Goal: Transaction & Acquisition: Purchase product/service

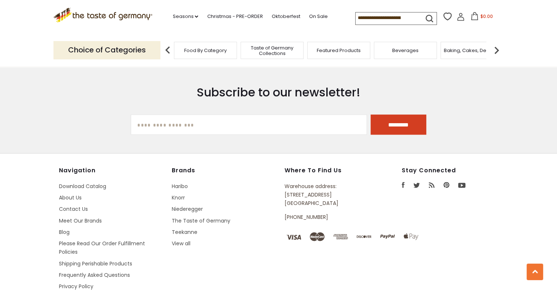
scroll to position [1269, 0]
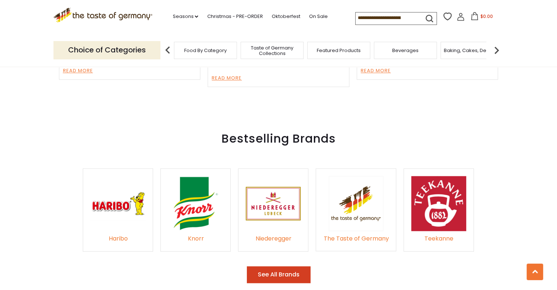
scroll to position [1047, 0]
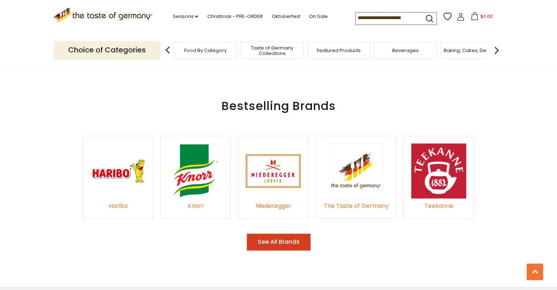
click at [404, 20] on input at bounding box center [387, 17] width 62 height 10
type input "*******"
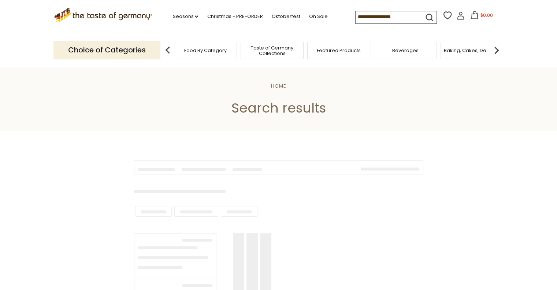
type input "*******"
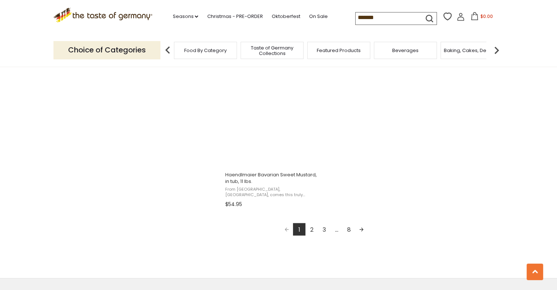
scroll to position [1266, 0]
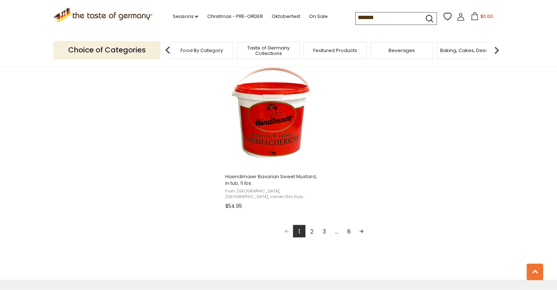
click at [278, 54] on span "Taste of Germany Collections" at bounding box center [268, 50] width 59 height 11
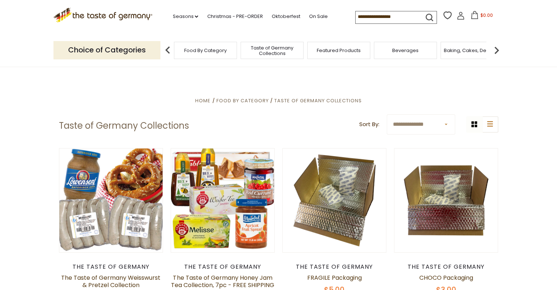
click at [497, 50] on img at bounding box center [496, 50] width 15 height 15
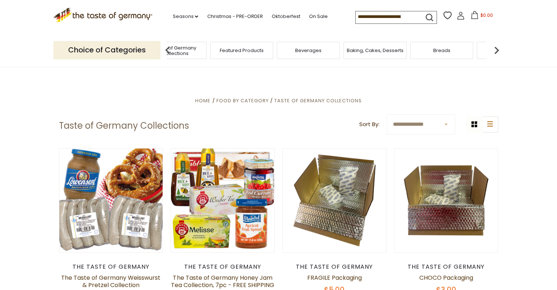
click at [388, 18] on input at bounding box center [387, 16] width 62 height 10
type input "*******"
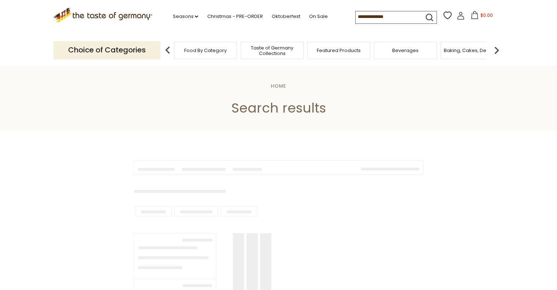
type input "*******"
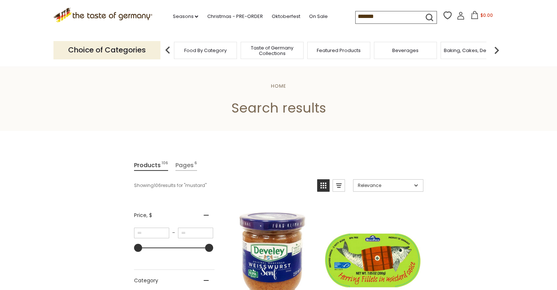
click at [186, 162] on link "Pages 6" at bounding box center [186, 165] width 22 height 11
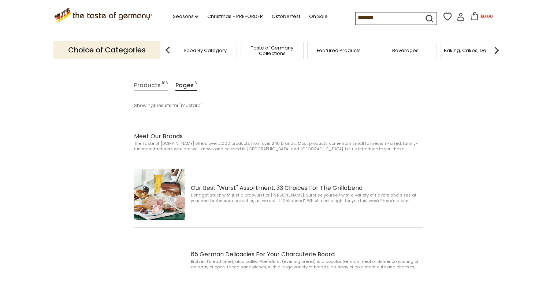
scroll to position [78, 0]
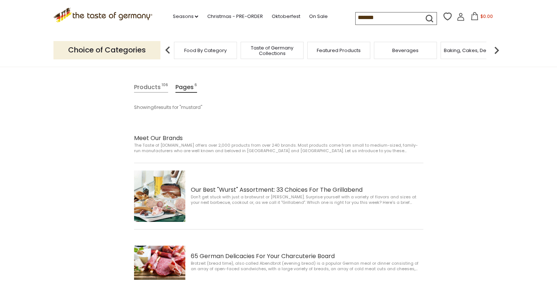
click at [148, 86] on link "Products 106" at bounding box center [151, 87] width 34 height 11
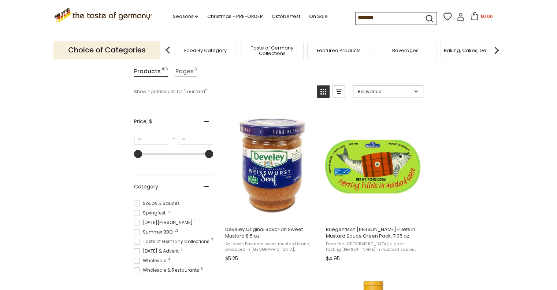
scroll to position [90, 0]
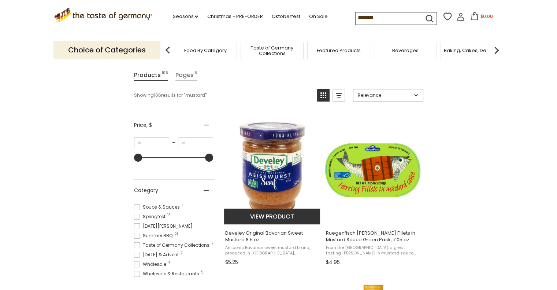
click at [286, 215] on button "View product" at bounding box center [272, 216] width 96 height 16
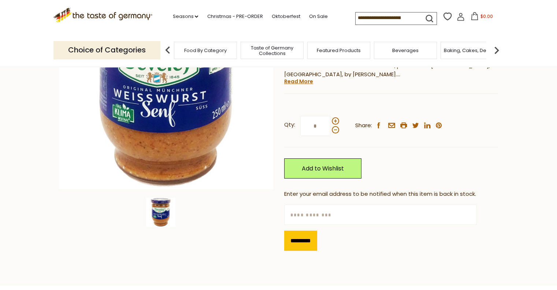
scroll to position [132, 0]
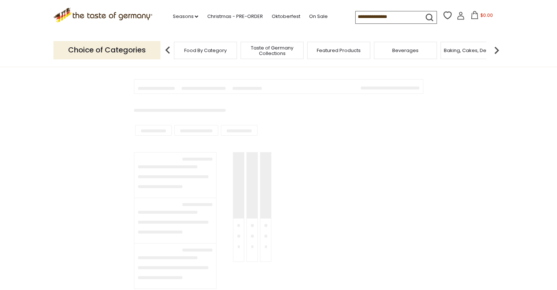
type input "*******"
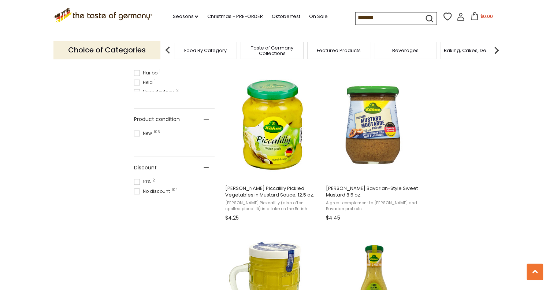
scroll to position [456, 0]
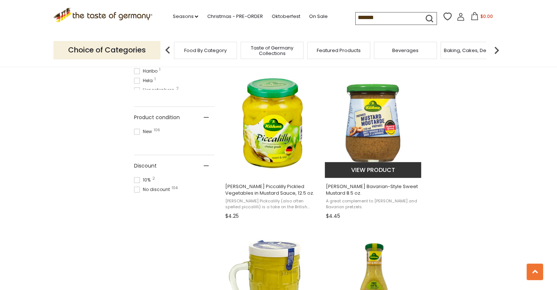
click at [377, 125] on img "Kuehne Bavarian-Style Sweet Mustard 8.5 oz." at bounding box center [373, 122] width 97 height 97
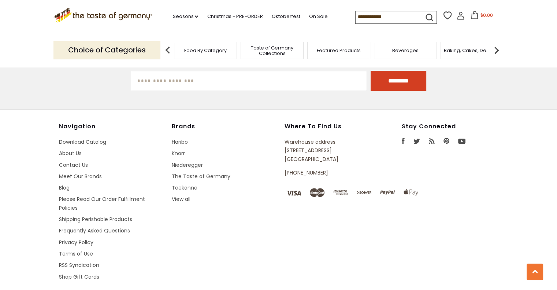
scroll to position [456, 0]
type input "*******"
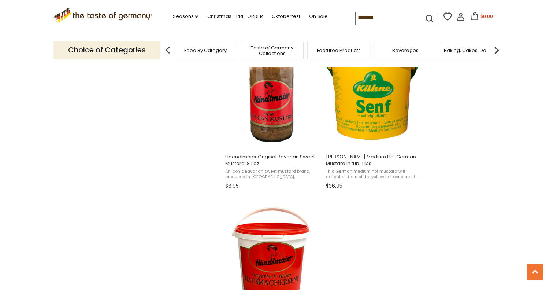
scroll to position [1114, 0]
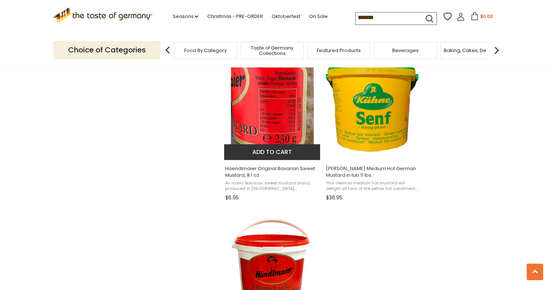
click at [277, 113] on img "Haendlmaier Original Bavarian Sweet Mustard, 8.1 oz." at bounding box center [272, 104] width 97 height 97
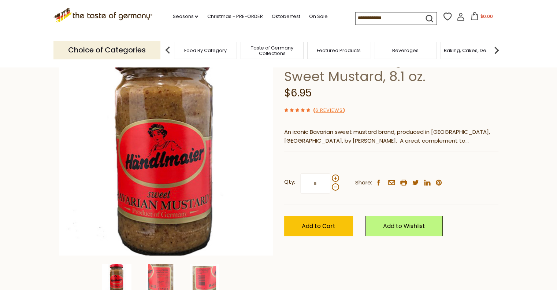
scroll to position [67, 0]
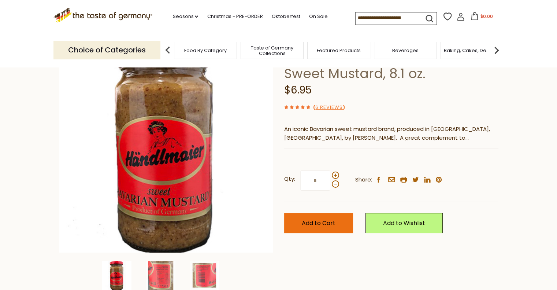
click at [327, 227] on button "Add to Cart" at bounding box center [318, 223] width 69 height 20
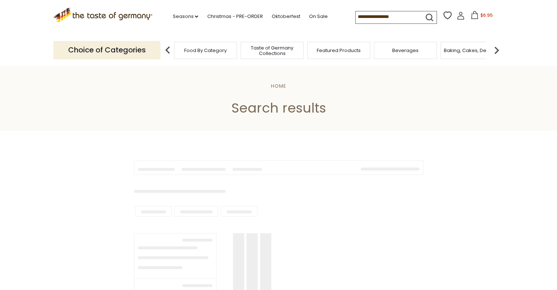
type input "*******"
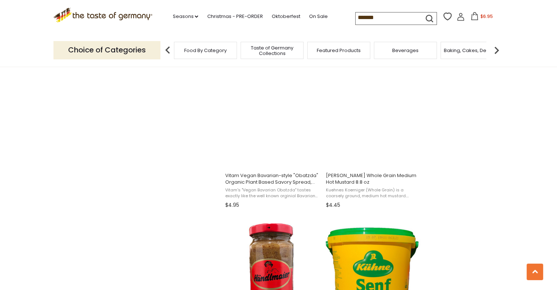
scroll to position [945, 0]
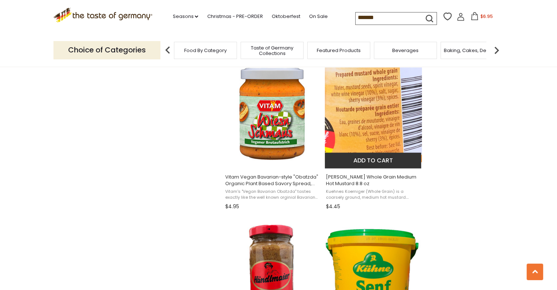
click at [369, 156] on button "Add to cart" at bounding box center [373, 160] width 96 height 16
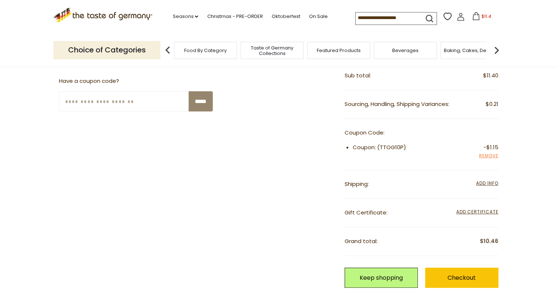
scroll to position [238, 0]
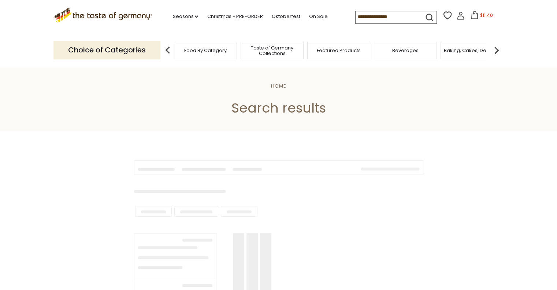
type input "*******"
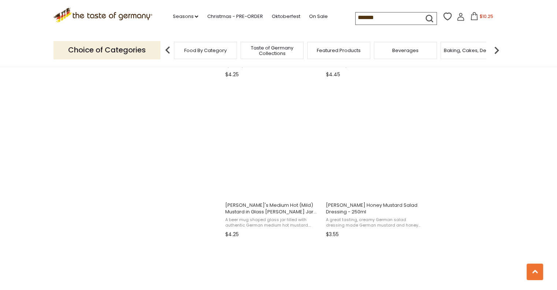
scroll to position [596, 0]
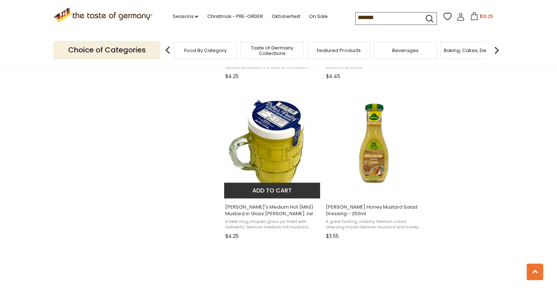
click at [283, 190] on button "Add to cart" at bounding box center [272, 190] width 96 height 16
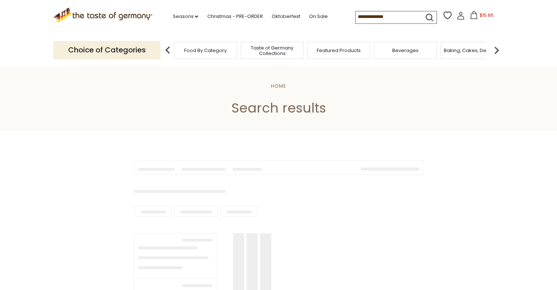
type input "*******"
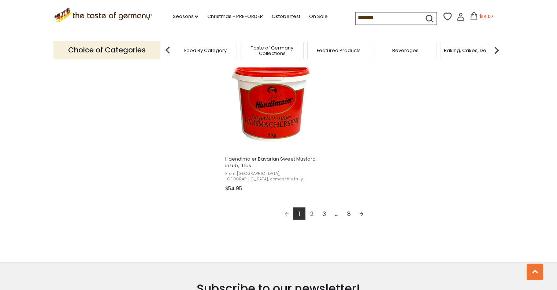
scroll to position [1305, 0]
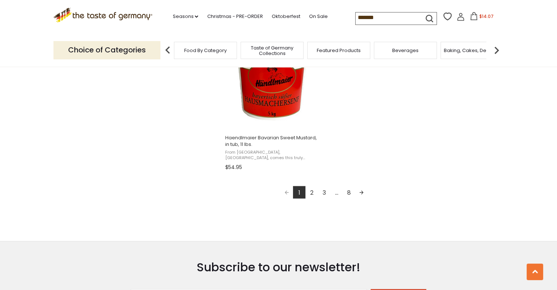
click at [312, 193] on link "2" at bounding box center [312, 192] width 12 height 12
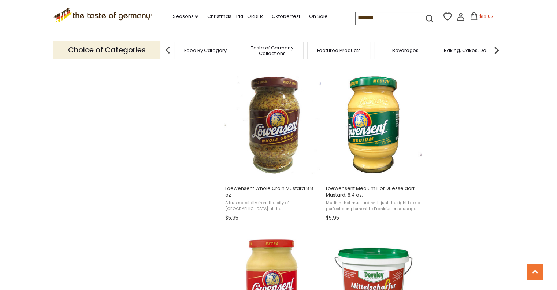
scroll to position [939, 0]
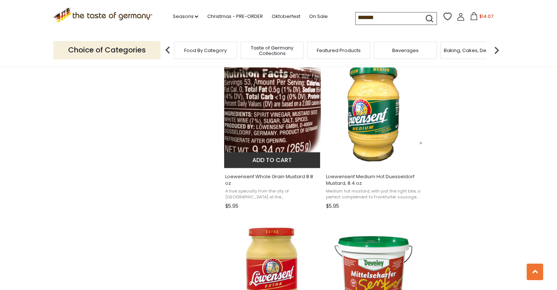
click at [287, 159] on button "Add to cart" at bounding box center [272, 160] width 96 height 16
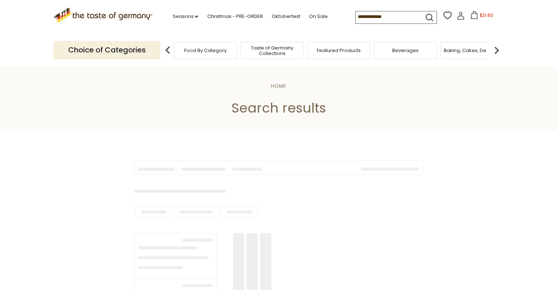
type input "*******"
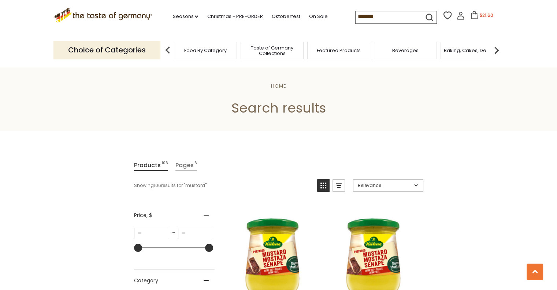
scroll to position [987, 0]
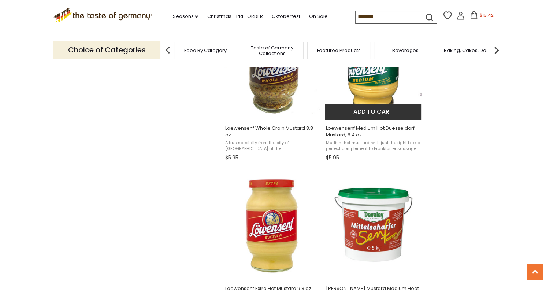
click at [377, 114] on button "Add to cart" at bounding box center [373, 112] width 96 height 16
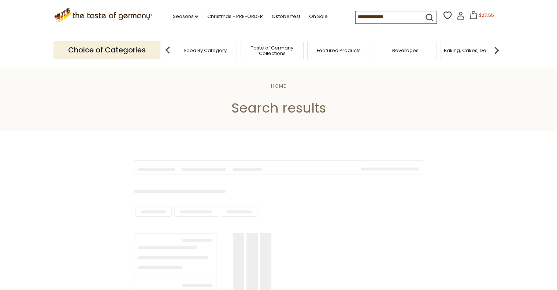
type input "*******"
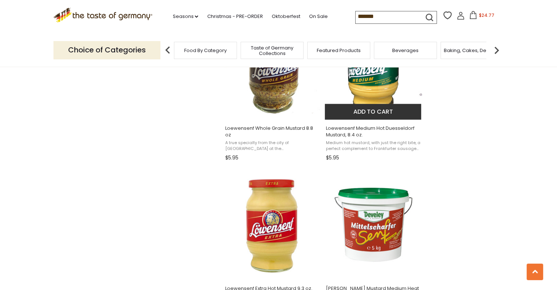
click at [373, 112] on button "Add to cart" at bounding box center [373, 112] width 96 height 16
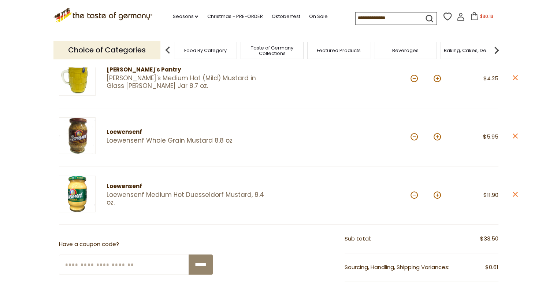
scroll to position [230, 0]
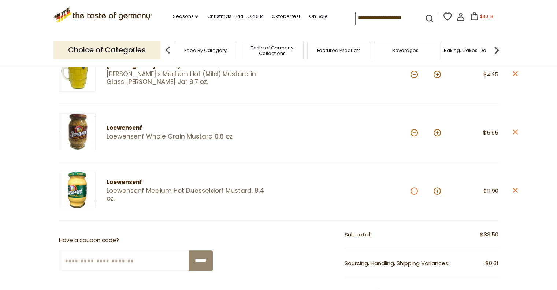
click at [413, 190] on button at bounding box center [414, 190] width 7 height 7
type input "*"
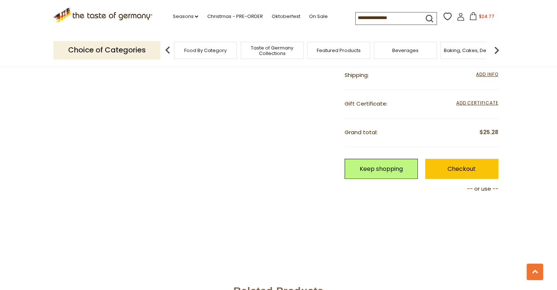
scroll to position [496, 0]
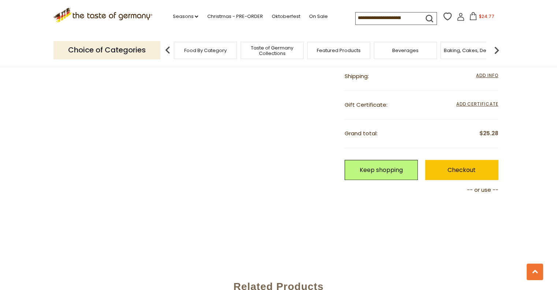
click at [381, 174] on link "Keep shopping" at bounding box center [381, 170] width 73 height 20
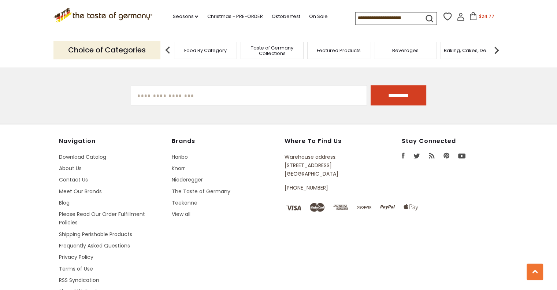
scroll to position [1323, 0]
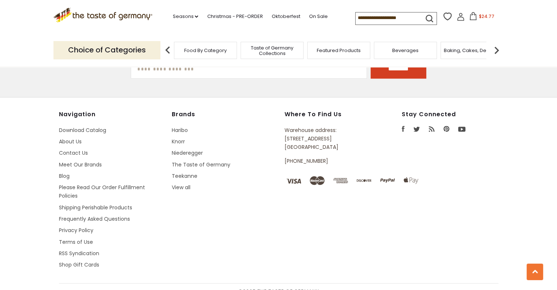
click at [376, 19] on input at bounding box center [387, 17] width 62 height 10
click at [381, 18] on input at bounding box center [387, 17] width 62 height 10
type input "*******"
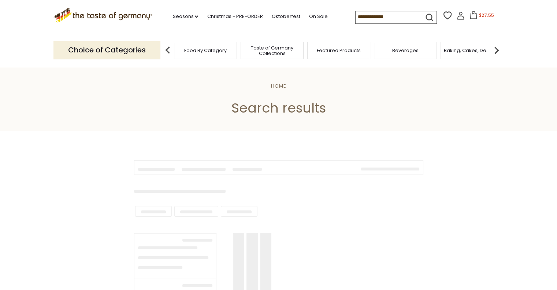
type input "*******"
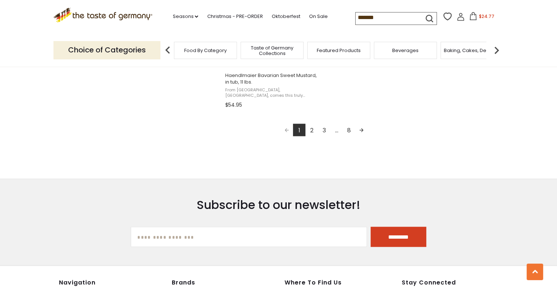
scroll to position [1363, 0]
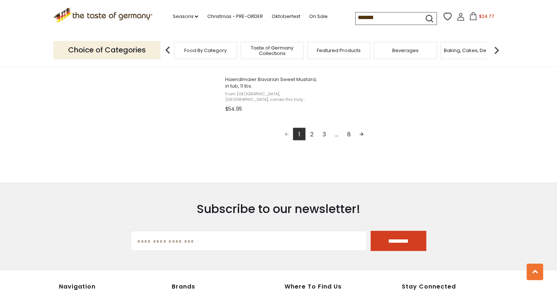
click at [308, 134] on link "2" at bounding box center [312, 133] width 12 height 12
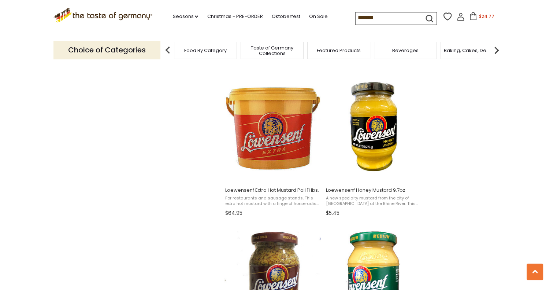
scroll to position [788, 0]
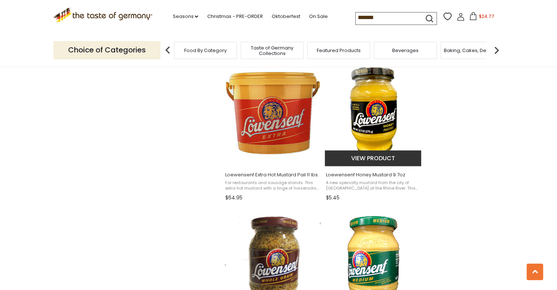
click at [379, 161] on button "View product" at bounding box center [373, 158] width 96 height 16
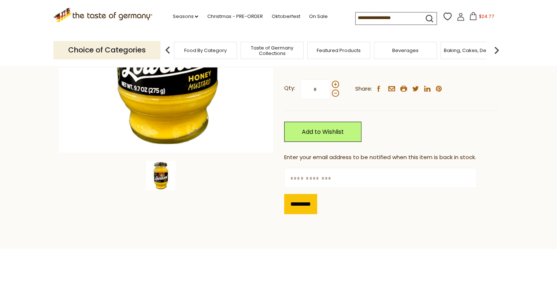
scroll to position [159, 0]
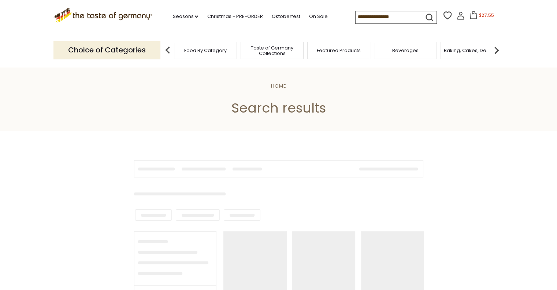
type input "*******"
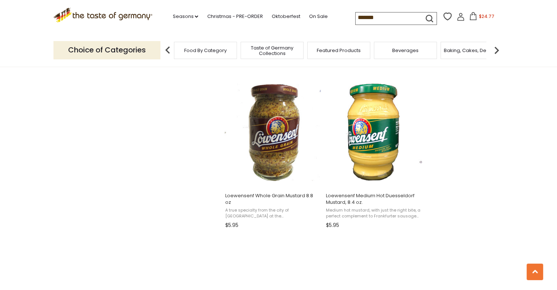
scroll to position [928, 0]
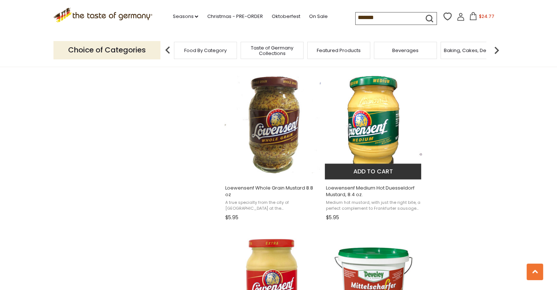
click at [378, 170] on button "Add to cart" at bounding box center [373, 171] width 96 height 16
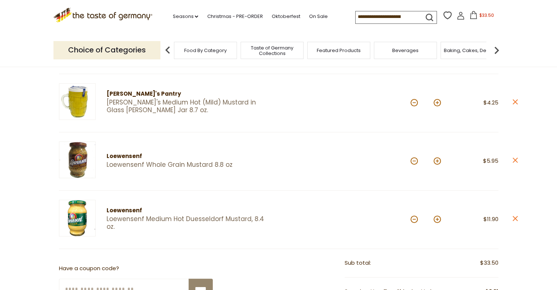
scroll to position [212, 0]
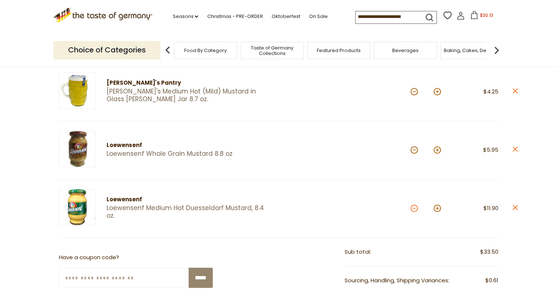
click at [415, 207] on button at bounding box center [414, 207] width 7 height 7
type input "*"
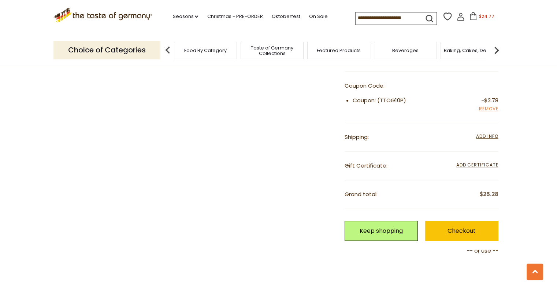
scroll to position [438, 0]
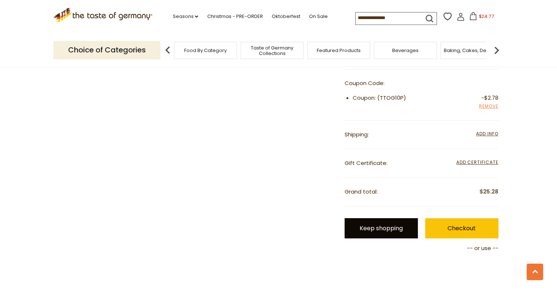
click at [374, 223] on link "Keep shopping" at bounding box center [381, 228] width 73 height 20
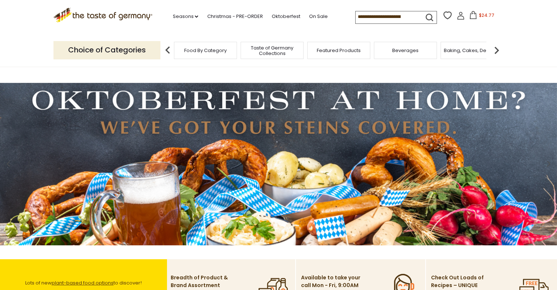
click at [369, 13] on input at bounding box center [387, 16] width 62 height 10
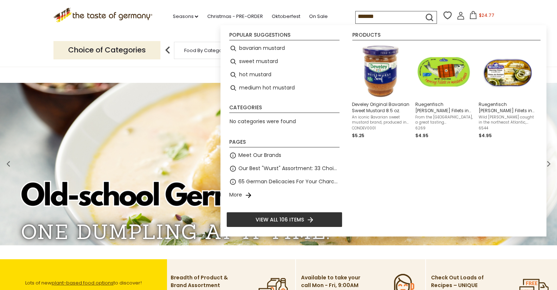
type input "*******"
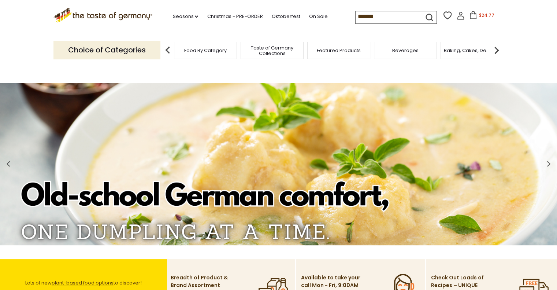
click at [429, 15] on icon "submit" at bounding box center [429, 17] width 7 height 7
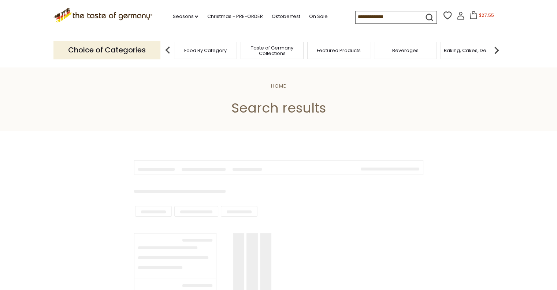
type input "*******"
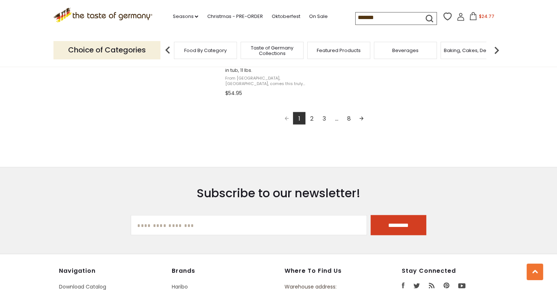
scroll to position [1380, 0]
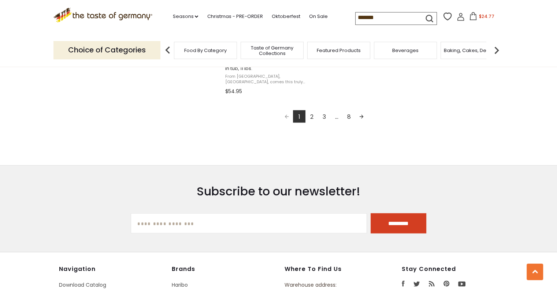
click at [311, 117] on link "2" at bounding box center [312, 116] width 12 height 12
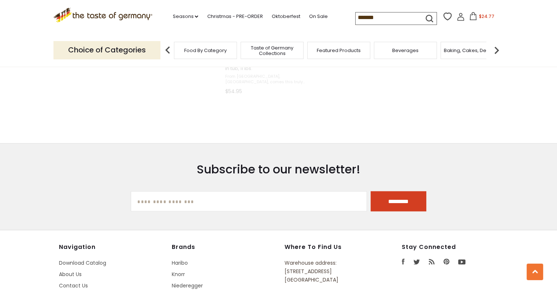
scroll to position [1126, 0]
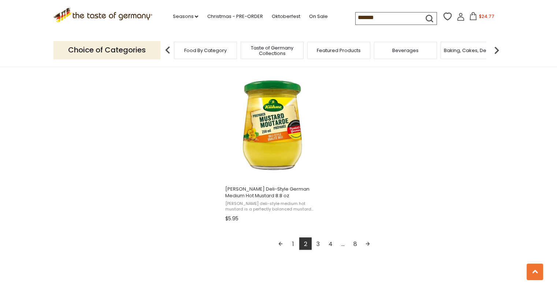
scroll to position [1264, 0]
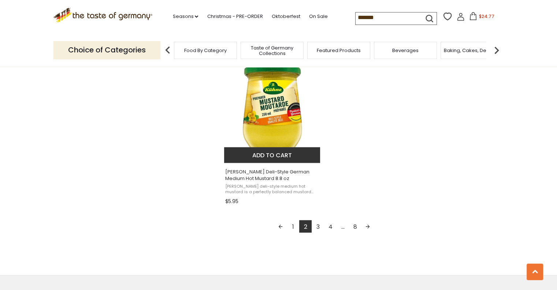
click at [281, 153] on button "Add to cart" at bounding box center [272, 155] width 96 height 16
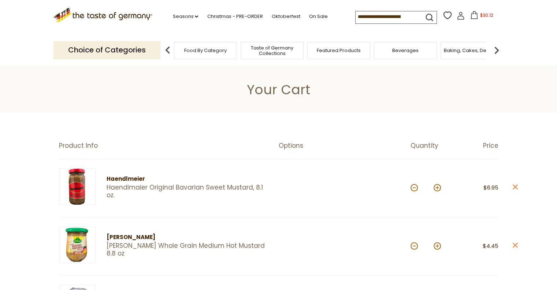
drag, startPoint x: 559, startPoint y: 48, endPoint x: 562, endPoint y: 20, distance: 28.0
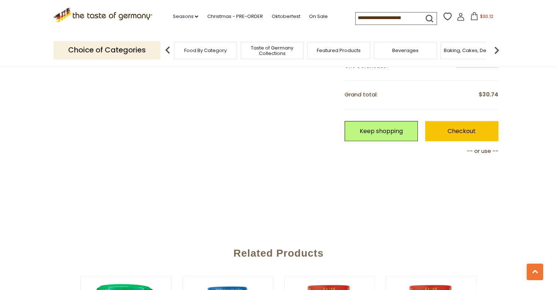
scroll to position [605, 0]
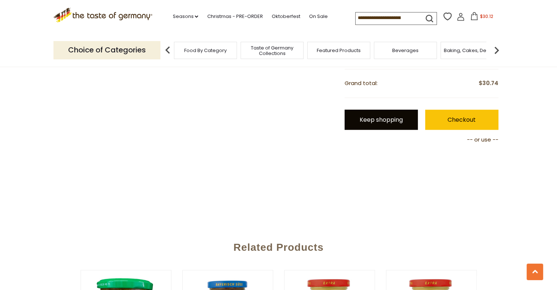
click at [380, 114] on link "Keep shopping" at bounding box center [381, 120] width 73 height 20
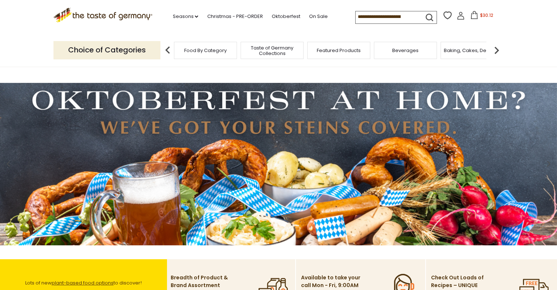
click at [392, 15] on input at bounding box center [387, 16] width 62 height 10
type input "*******"
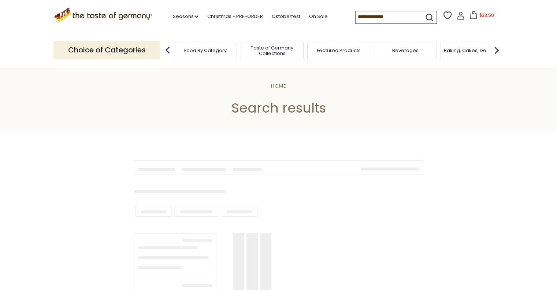
type input "*******"
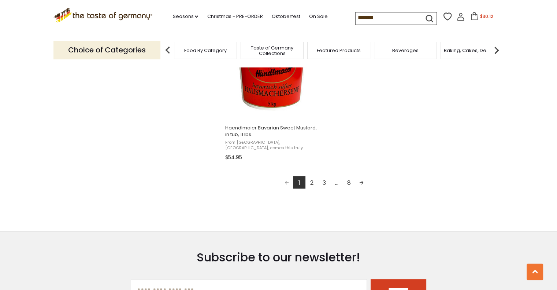
scroll to position [1320, 0]
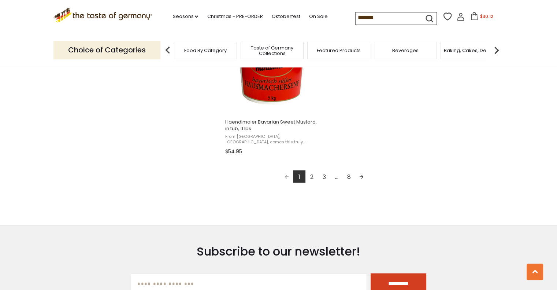
click at [310, 174] on link "2" at bounding box center [312, 176] width 12 height 12
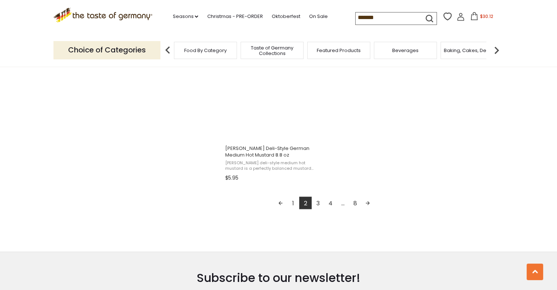
scroll to position [1336, 0]
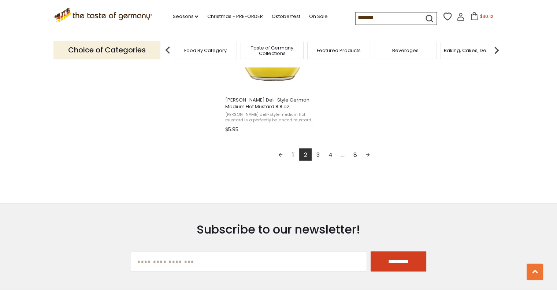
click at [317, 152] on link "3" at bounding box center [318, 154] width 12 height 12
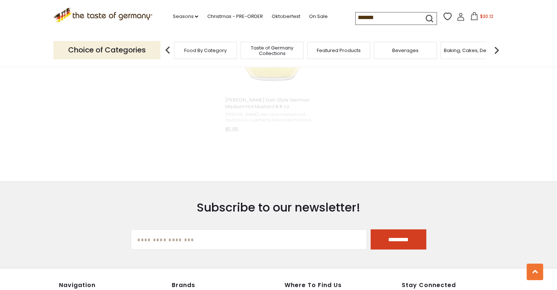
scroll to position [417, 0]
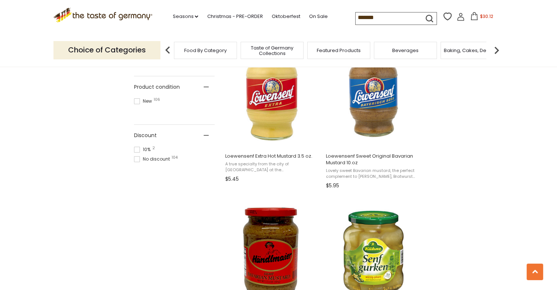
scroll to position [494, 0]
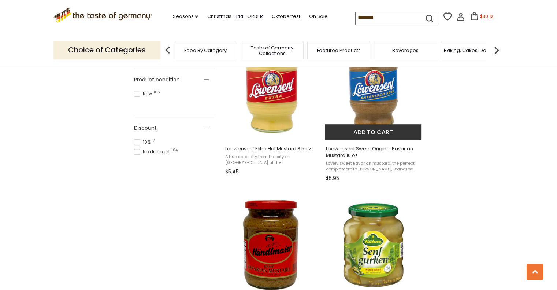
click at [380, 127] on button "Add to cart" at bounding box center [373, 132] width 96 height 16
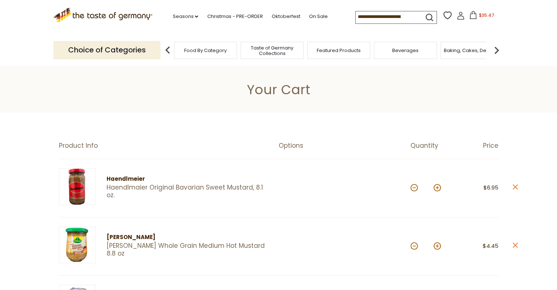
click at [385, 15] on input at bounding box center [387, 16] width 62 height 10
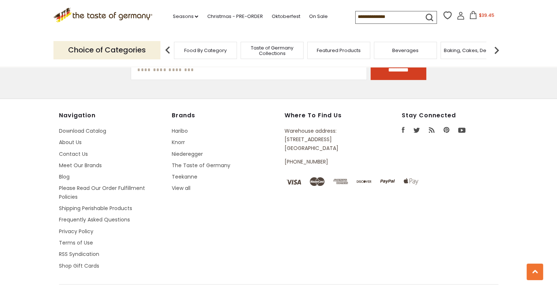
type input "*******"
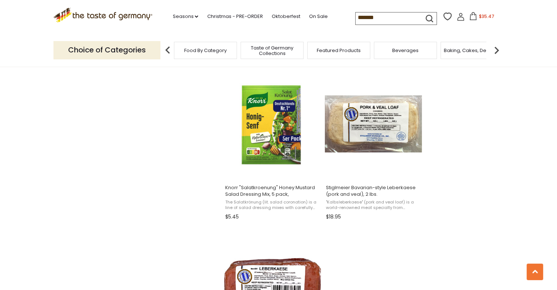
scroll to position [1242, 0]
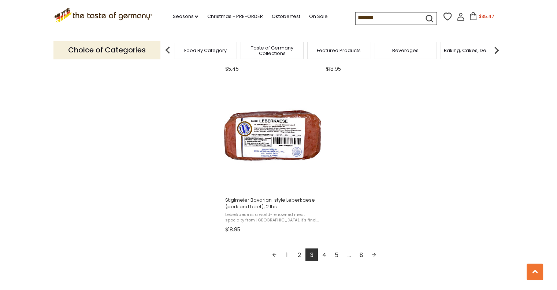
click at [325, 252] on link "4" at bounding box center [324, 254] width 12 height 12
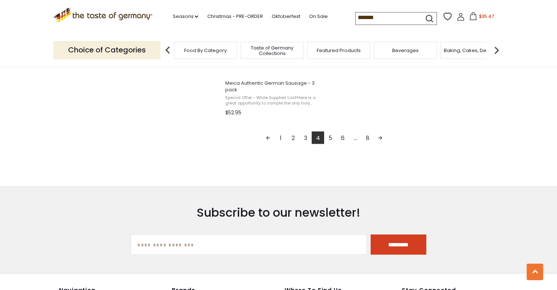
scroll to position [1365, 0]
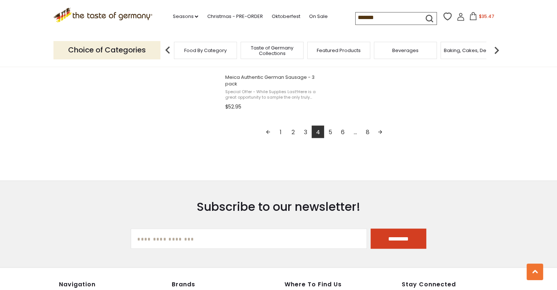
click at [330, 131] on link "5" at bounding box center [330, 131] width 12 height 12
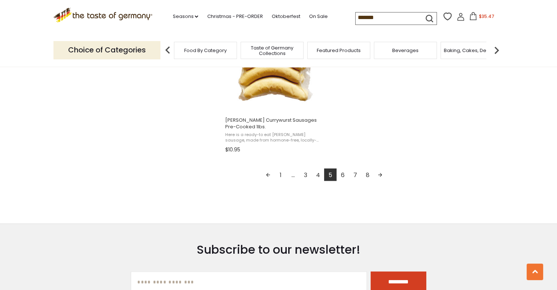
scroll to position [1369, 0]
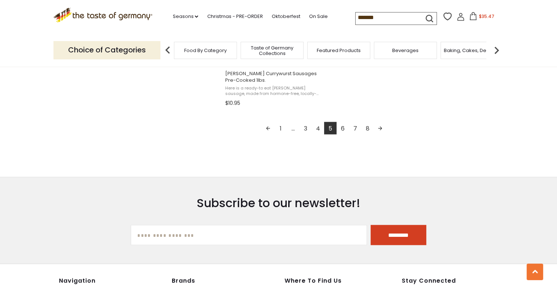
click at [346, 127] on link "6" at bounding box center [343, 128] width 12 height 12
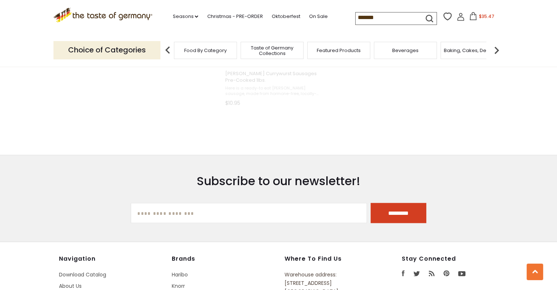
scroll to position [1024, 0]
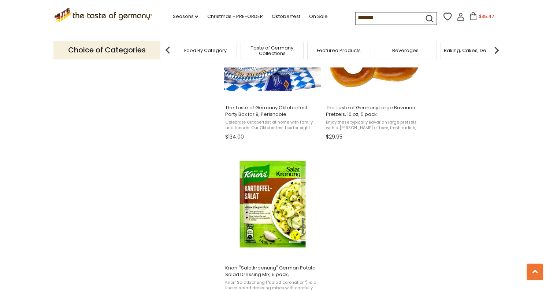
scroll to position [1223, 0]
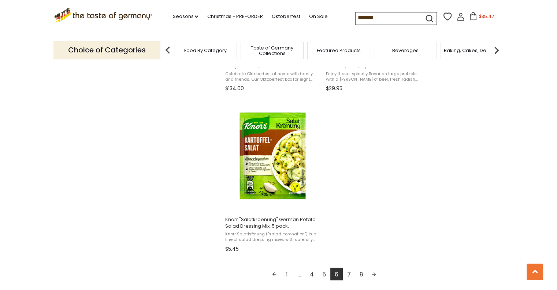
click at [349, 273] on link "7" at bounding box center [349, 273] width 12 height 12
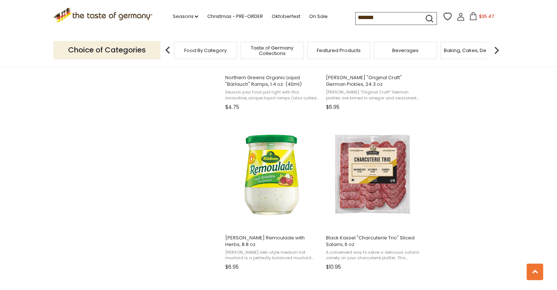
scroll to position [1060, 0]
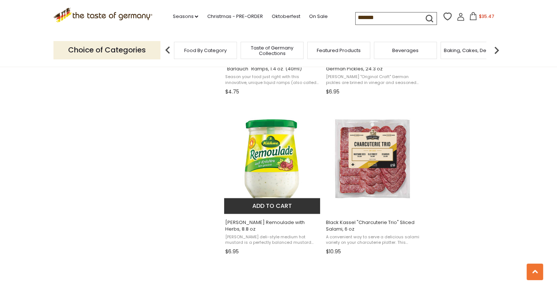
click at [289, 208] on button "Add to cart" at bounding box center [272, 206] width 96 height 16
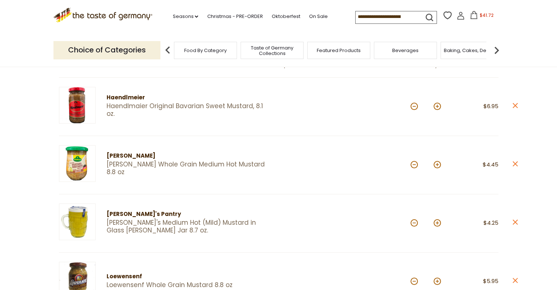
scroll to position [85, 0]
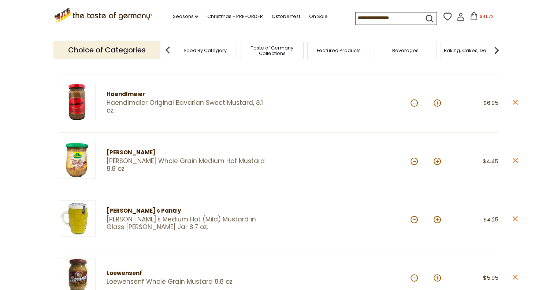
click at [516, 221] on link "close" at bounding box center [515, 219] width 5 height 9
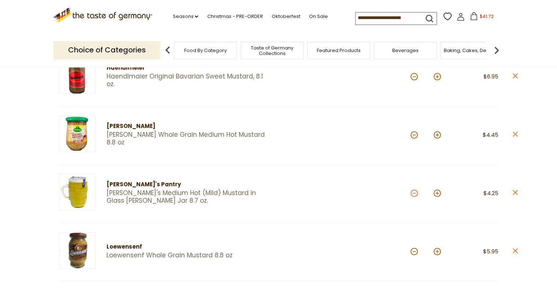
click at [414, 192] on button at bounding box center [414, 192] width 7 height 7
type input "*"
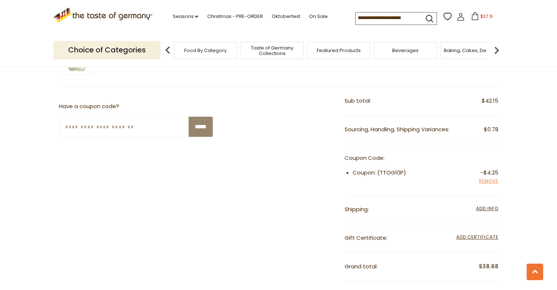
scroll to position [499, 0]
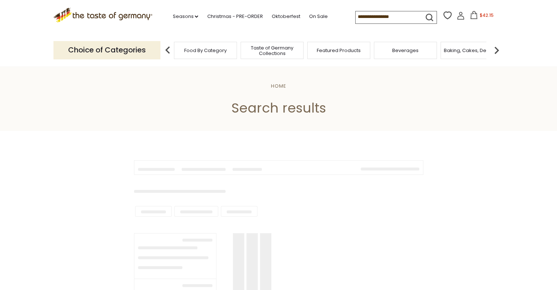
type input "*******"
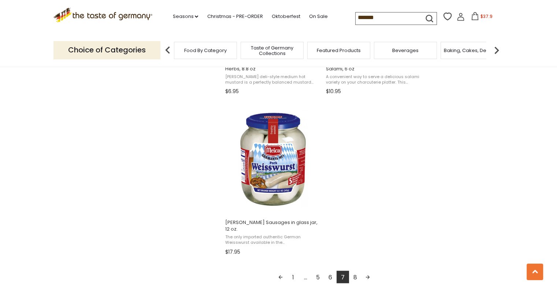
scroll to position [1224, 0]
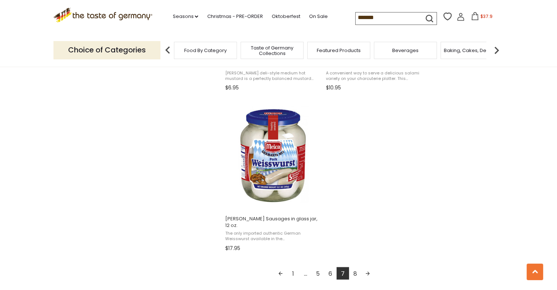
click at [356, 274] on link "8" at bounding box center [355, 273] width 12 height 12
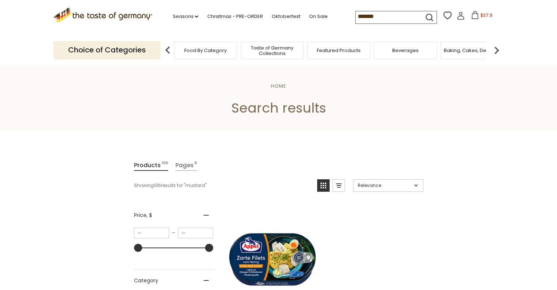
click at [208, 58] on div "Food By Category" at bounding box center [205, 50] width 63 height 17
click at [212, 53] on div "Food By Category" at bounding box center [205, 50] width 63 height 17
click at [193, 14] on link "Seasons dropdown_arrow" at bounding box center [186, 16] width 26 height 8
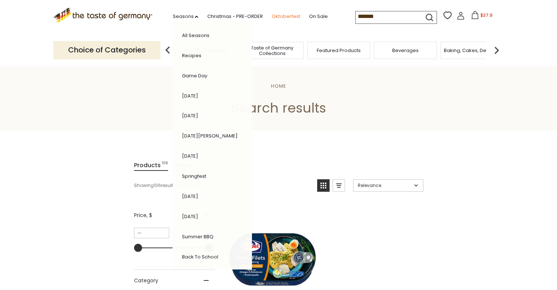
click at [278, 14] on link "Oktoberfest" at bounding box center [285, 16] width 29 height 8
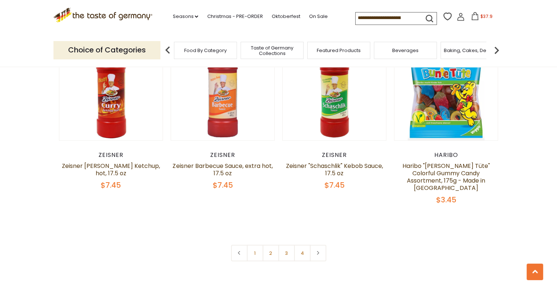
scroll to position [1741, 0]
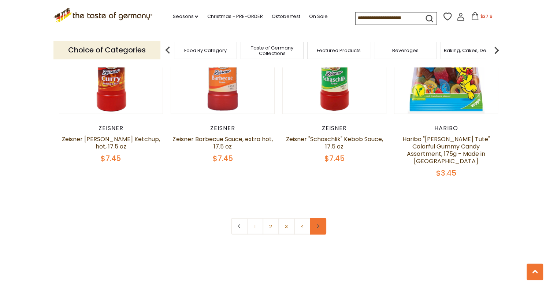
click at [320, 224] on icon at bounding box center [318, 226] width 4 height 4
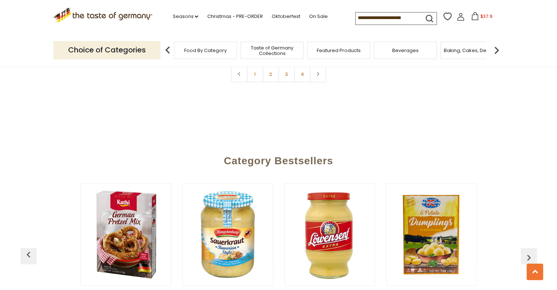
scroll to position [1834, 0]
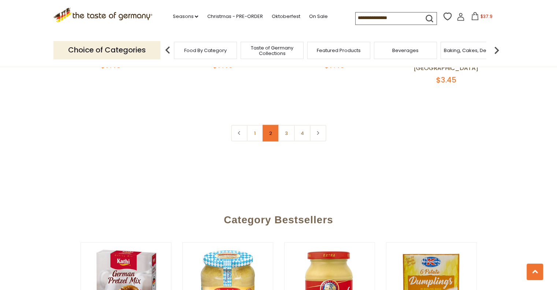
click at [271, 125] on link "2" at bounding box center [271, 133] width 16 height 16
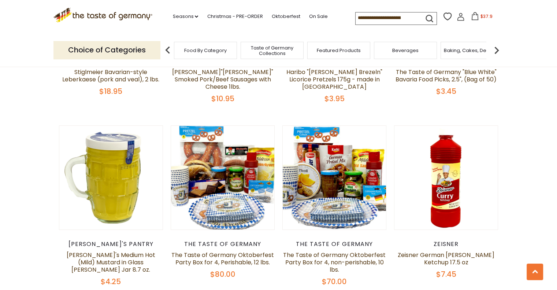
scroll to position [363, 0]
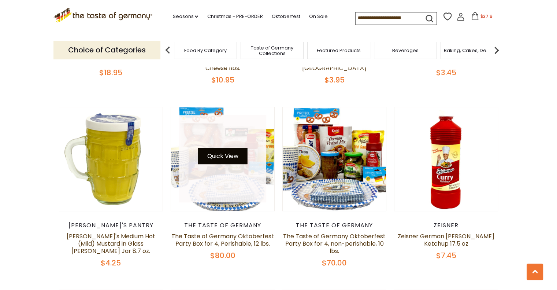
click at [232, 155] on button "Quick View" at bounding box center [222, 156] width 49 height 16
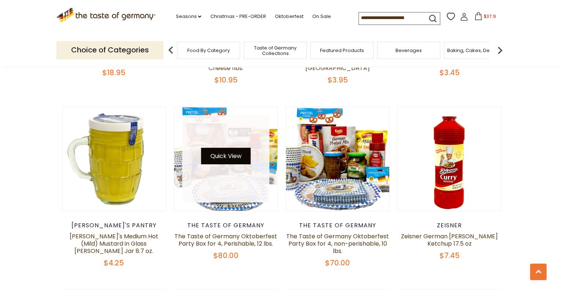
scroll to position [365, 0]
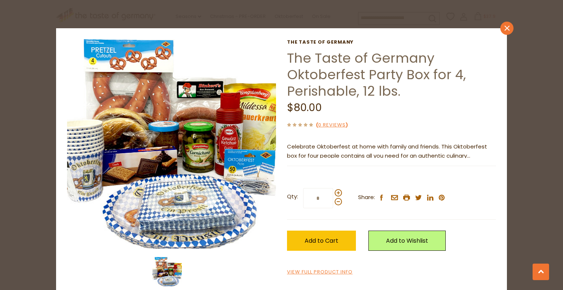
click at [504, 28] on icon at bounding box center [506, 28] width 5 height 5
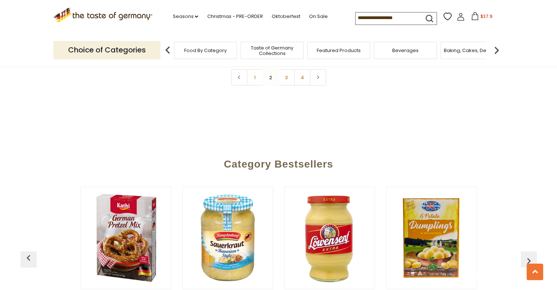
scroll to position [1859, 0]
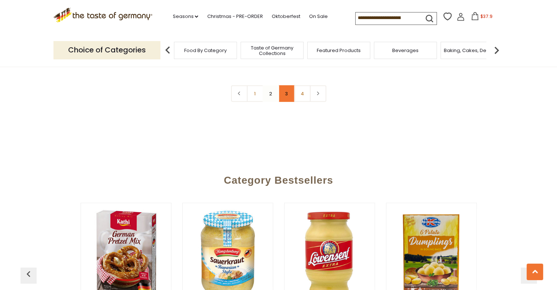
click at [290, 85] on link "3" at bounding box center [286, 93] width 16 height 16
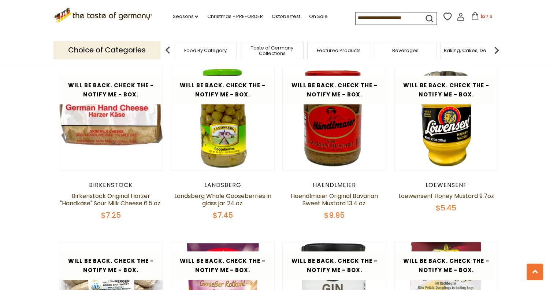
scroll to position [1455, 0]
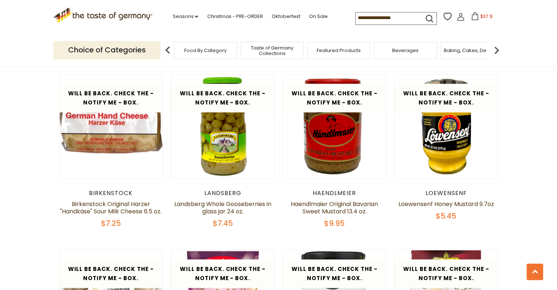
click at [482, 13] on button "$37.9" at bounding box center [481, 17] width 31 height 11
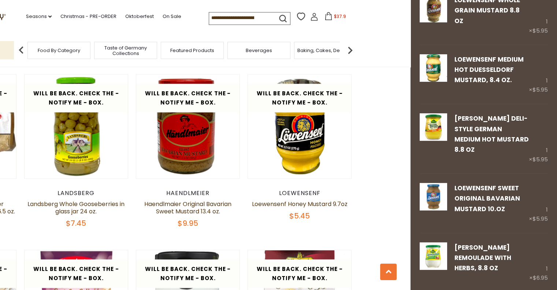
scroll to position [229, 0]
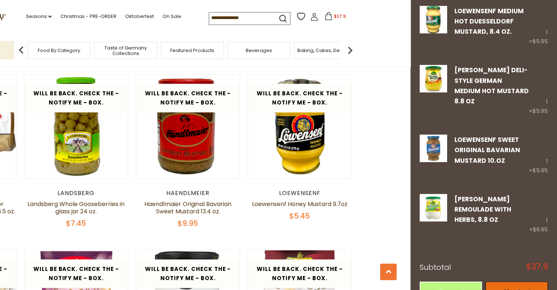
click at [529, 281] on link "Checkout" at bounding box center [517, 291] width 62 height 20
